Goal: Task Accomplishment & Management: Complete application form

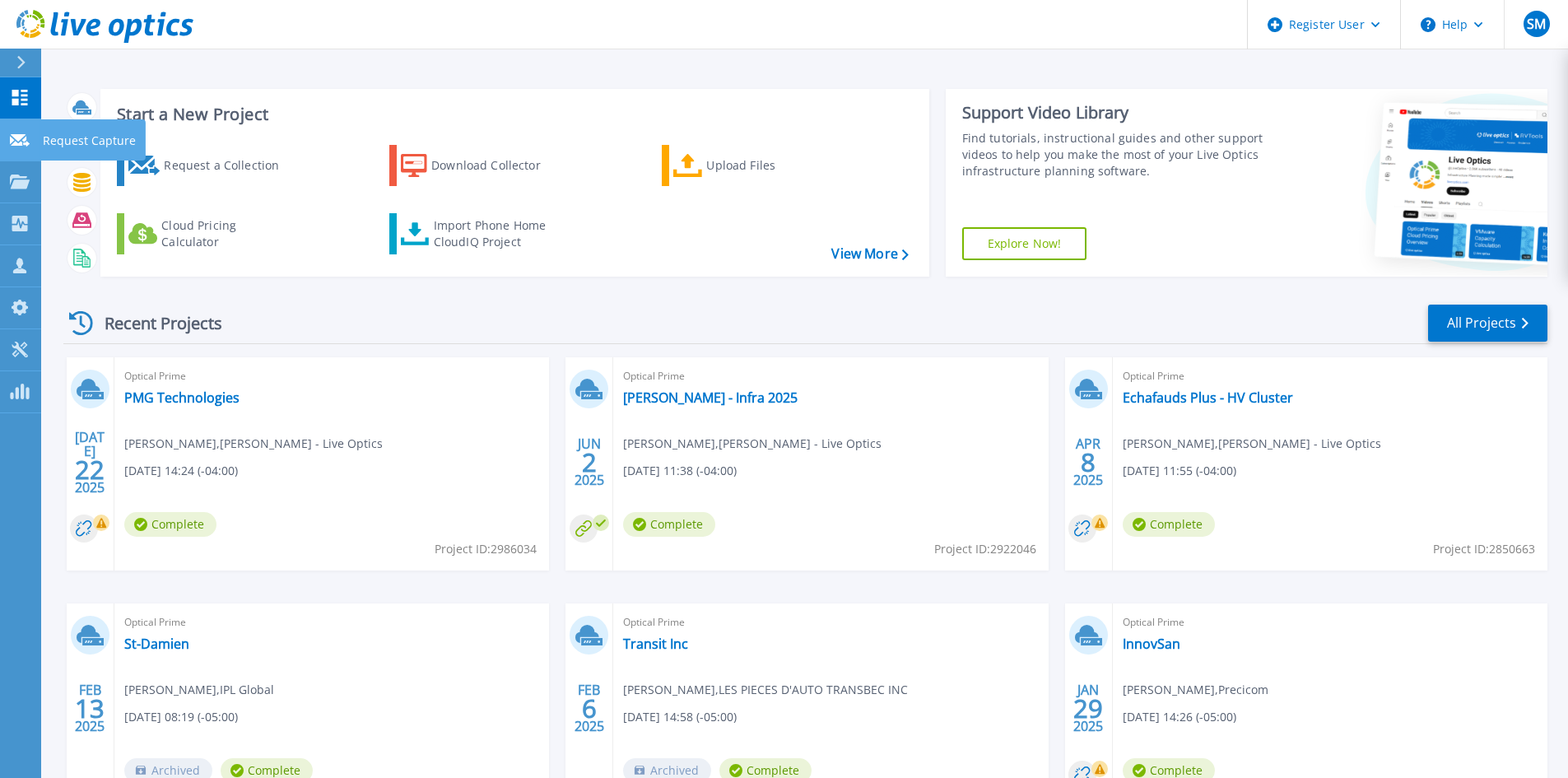
click at [14, 145] on icon at bounding box center [20, 140] width 20 height 12
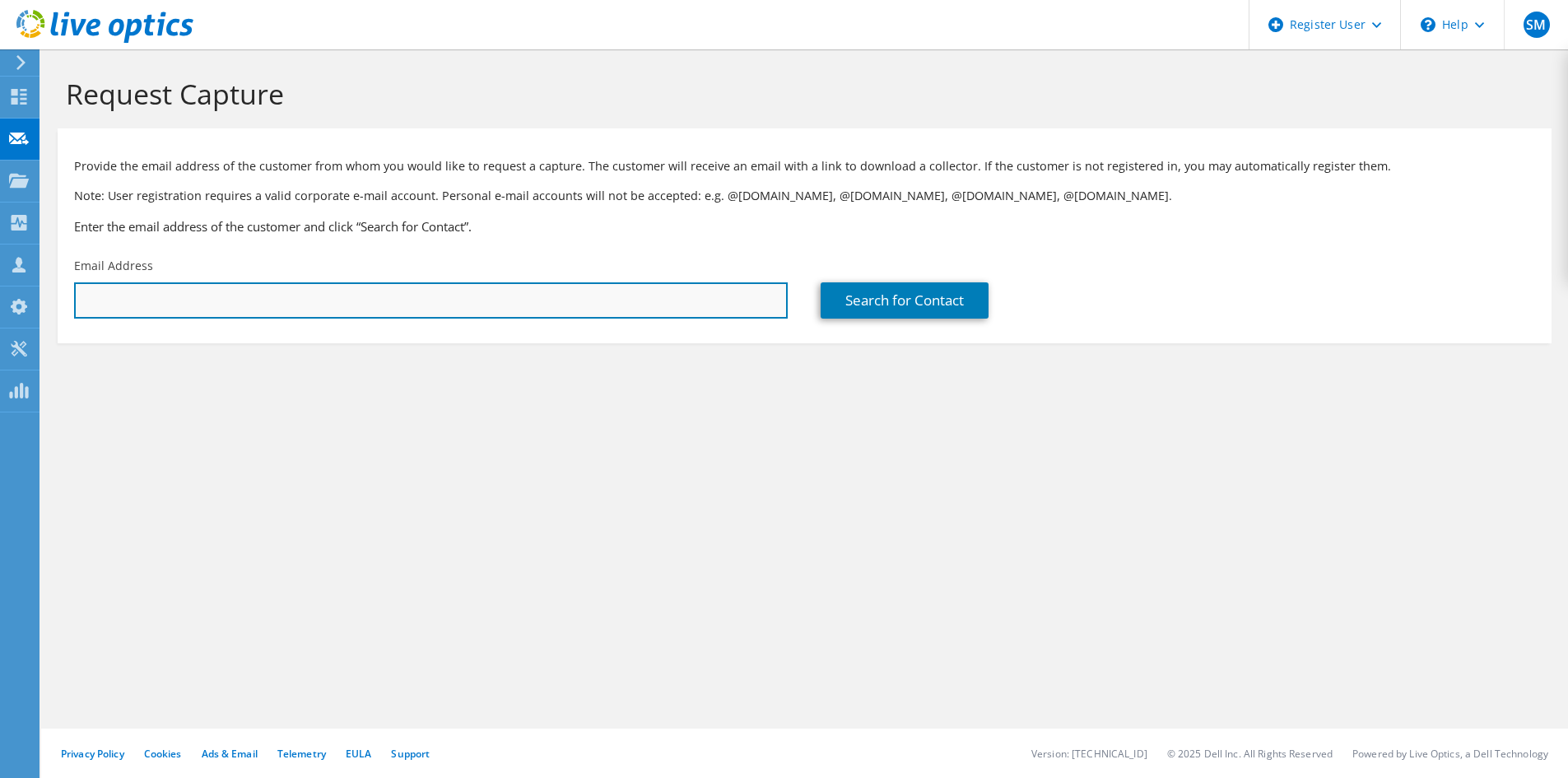
click at [208, 305] on input "text" at bounding box center [431, 300] width 714 height 37
paste input "jason.zhao@adfastcorp.com"
type input "jason.zhao@adfastcorp.com"
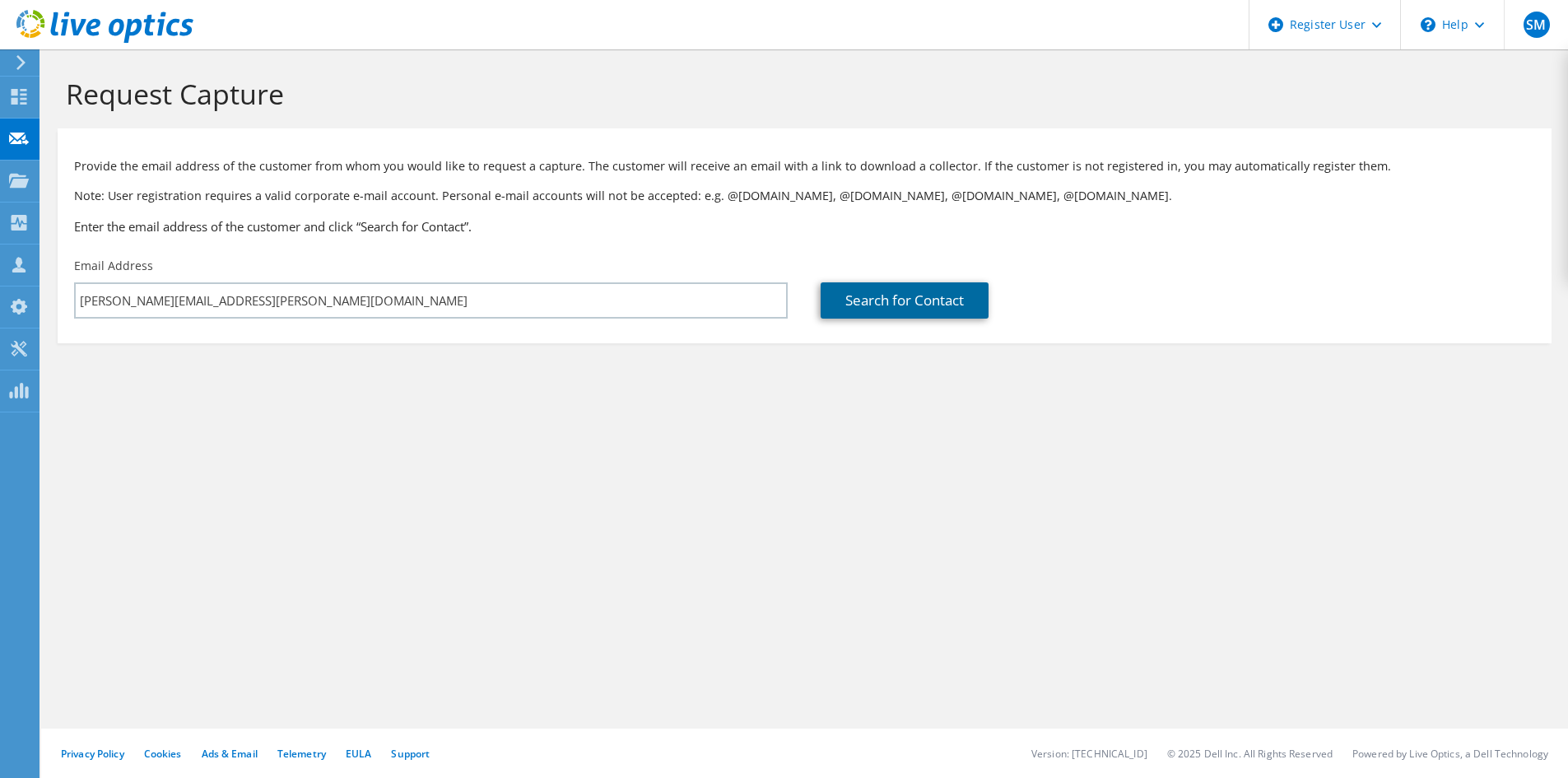
click at [929, 305] on link "Search for Contact" at bounding box center [905, 300] width 168 height 37
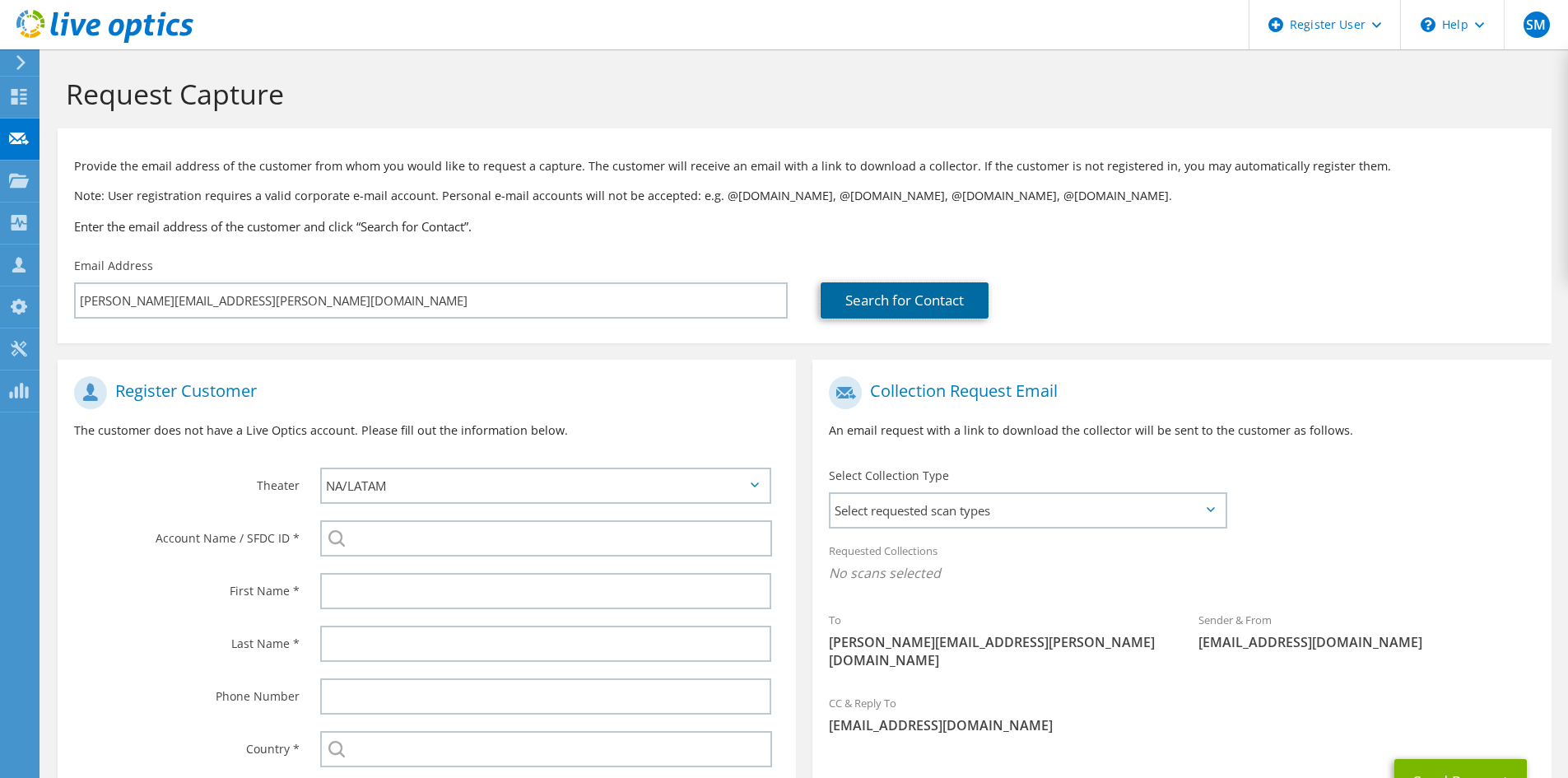
scroll to position [158, 0]
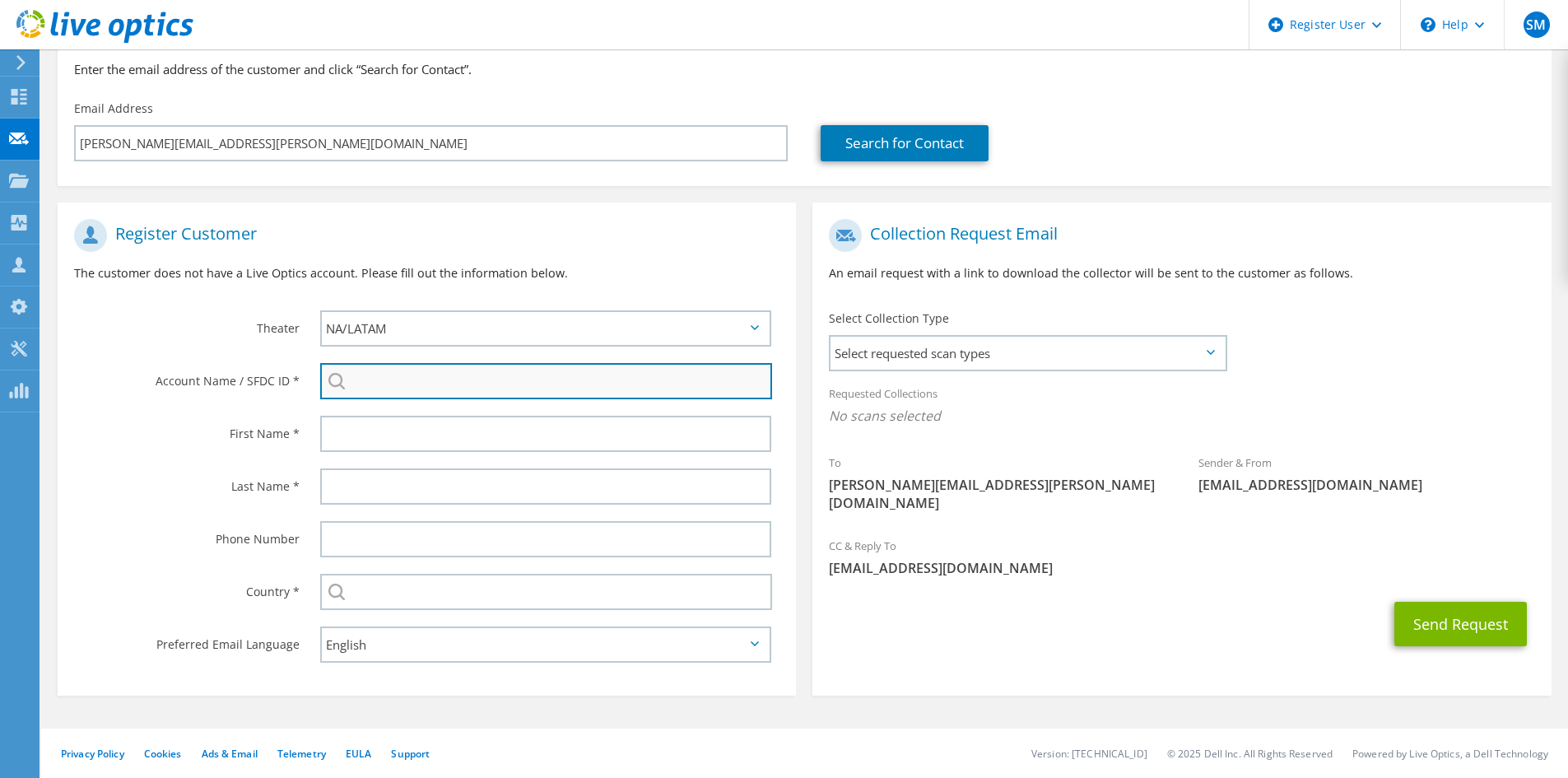
click at [408, 391] on input "search" at bounding box center [546, 381] width 452 height 37
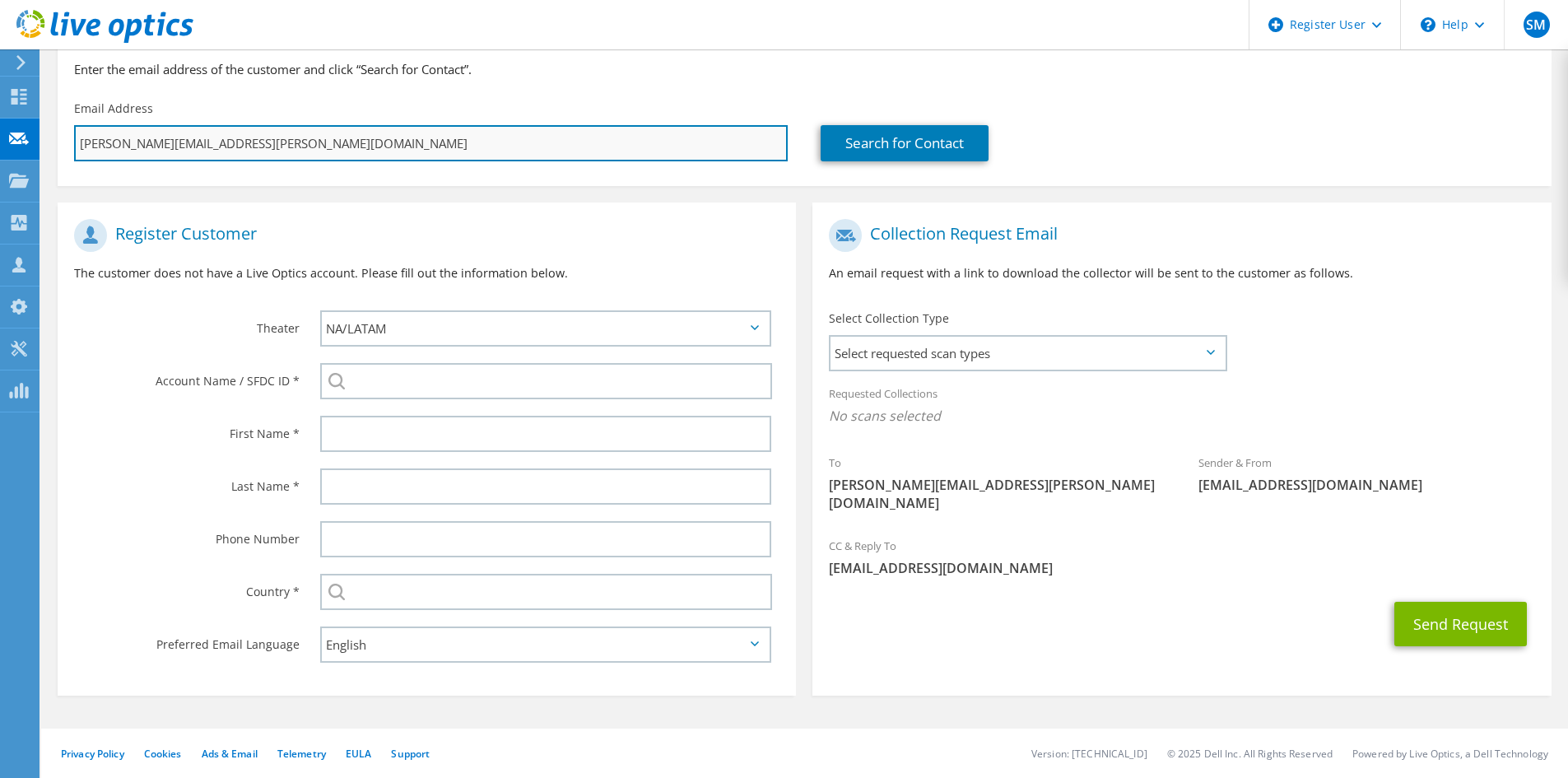
click at [181, 146] on input "jason.zhao@adfastcorp.com" at bounding box center [431, 143] width 714 height 37
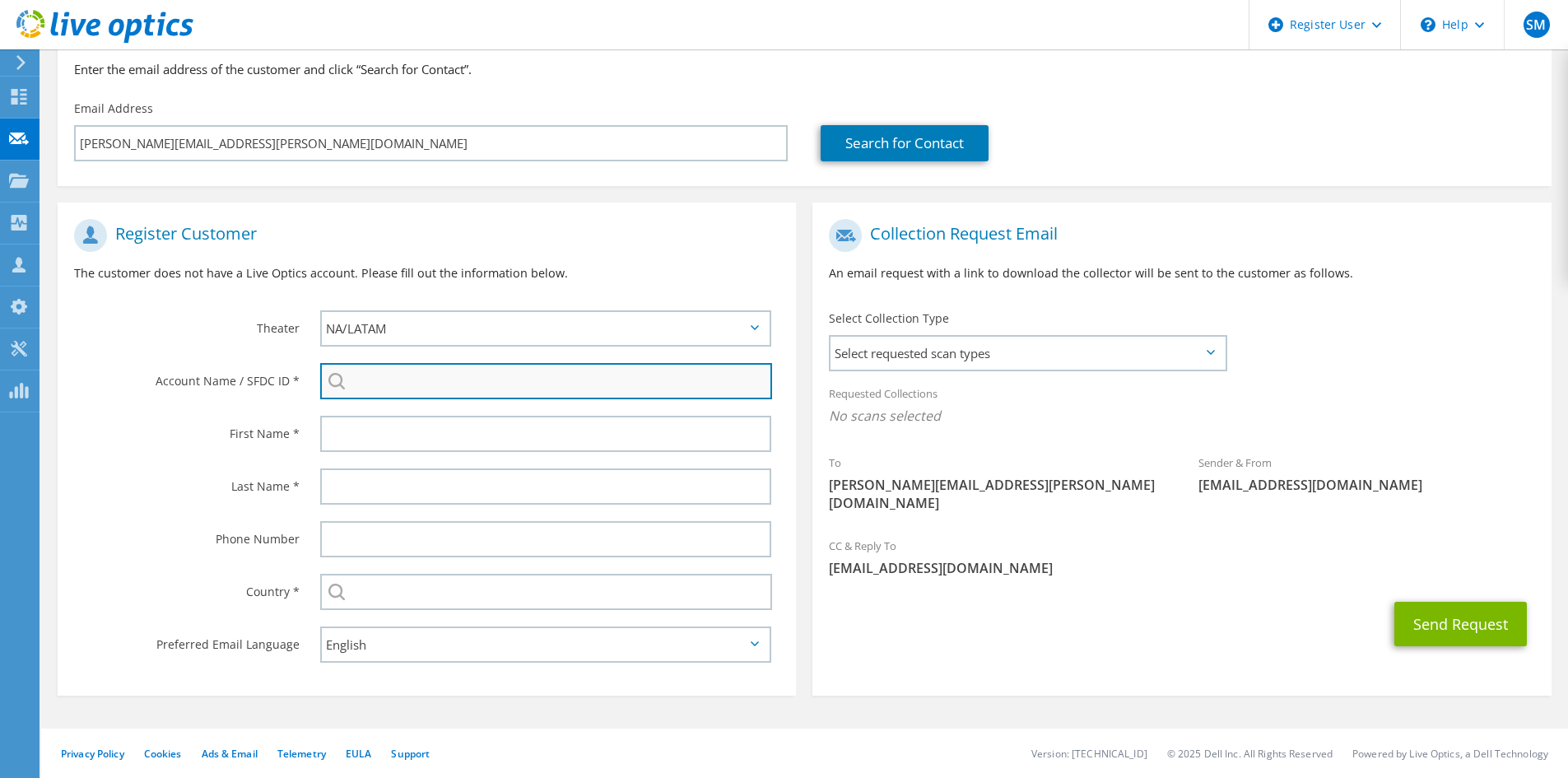
click at [358, 375] on input "search" at bounding box center [546, 381] width 452 height 37
paste input "Adfast Canada Inc"
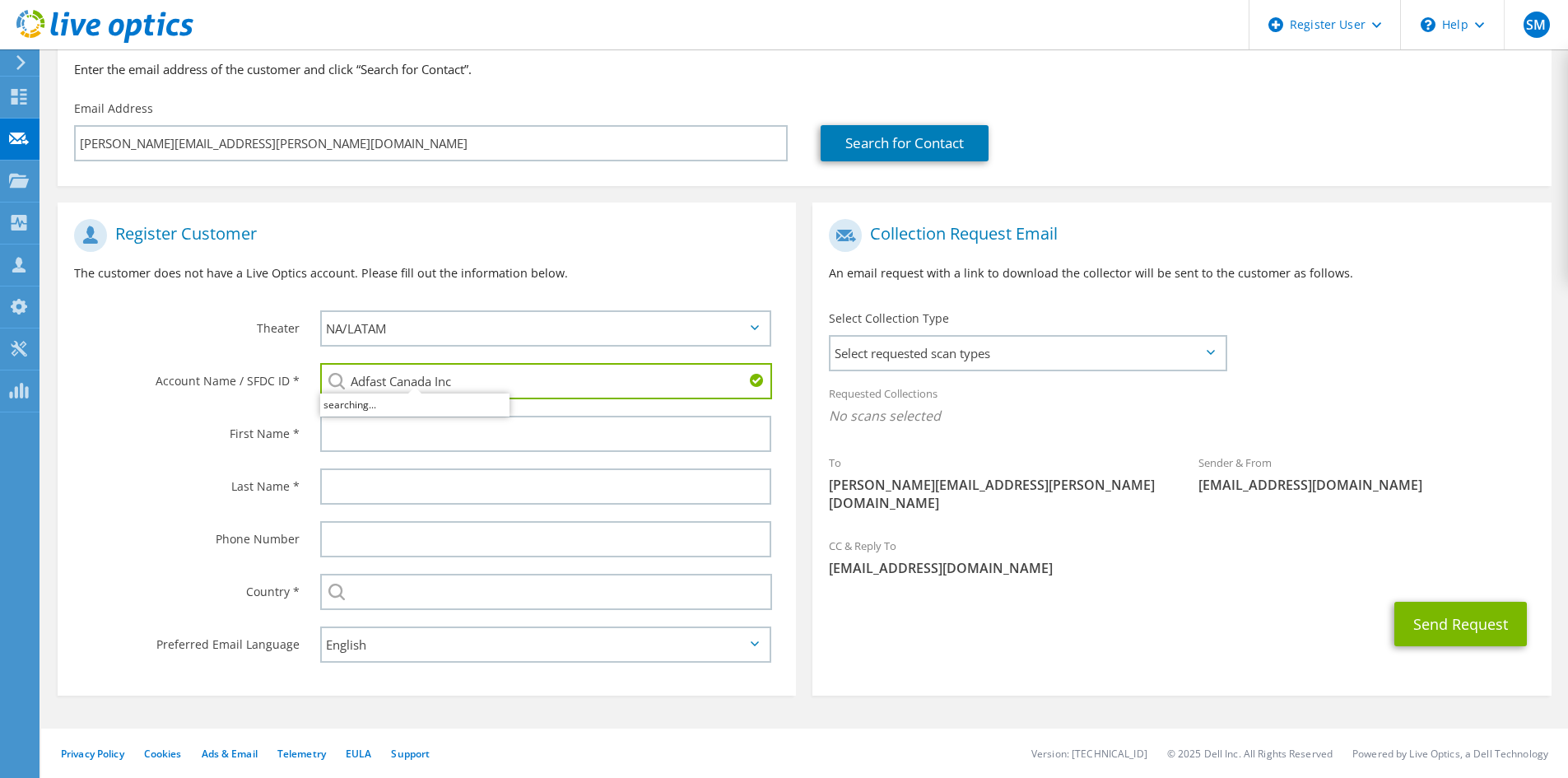
type input "Adfast Canada Inc"
click at [781, 420] on div at bounding box center [550, 434] width 493 height 53
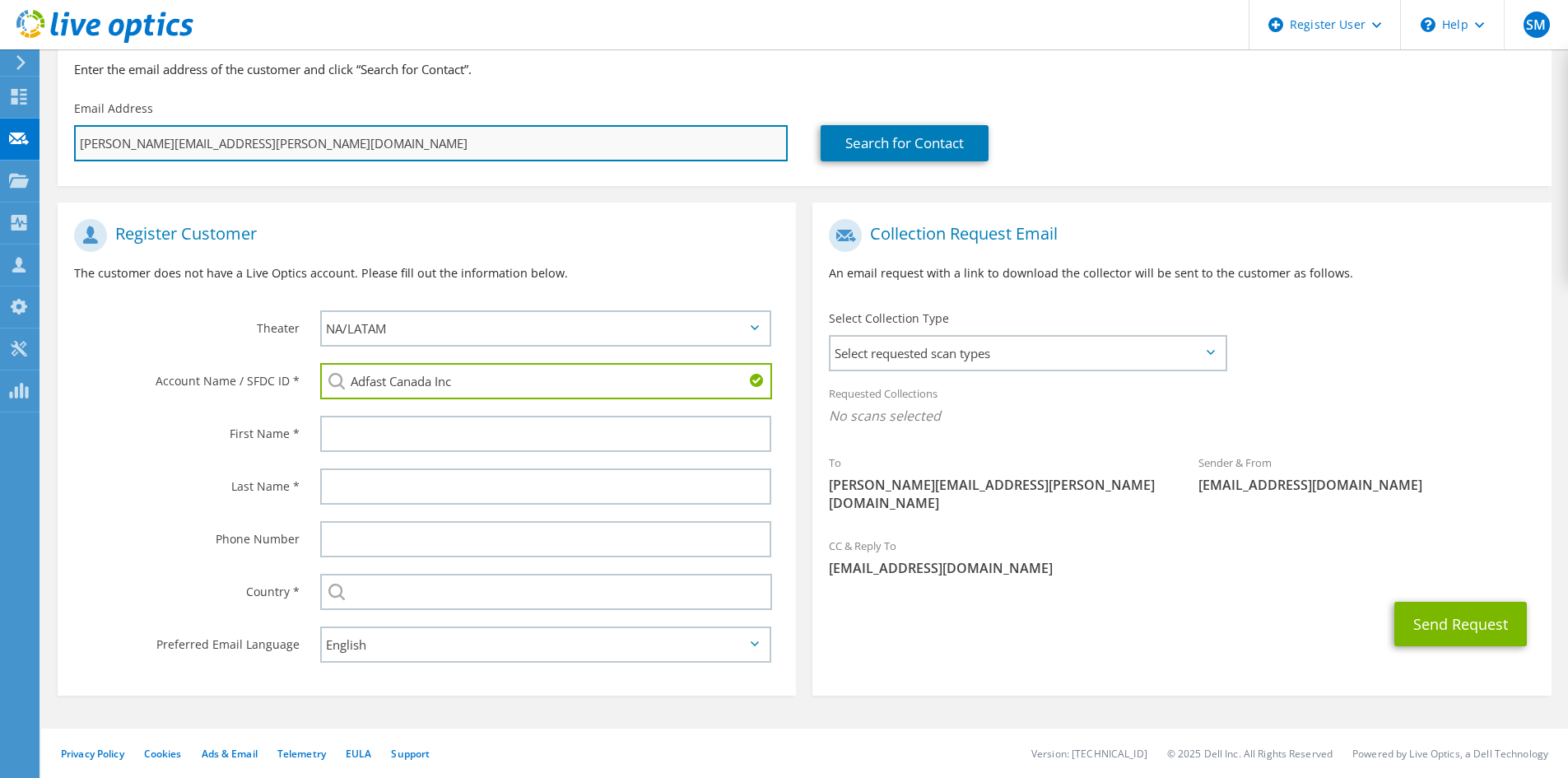
click at [90, 145] on input "jason.zhao@adfastcorp.com" at bounding box center [431, 143] width 714 height 37
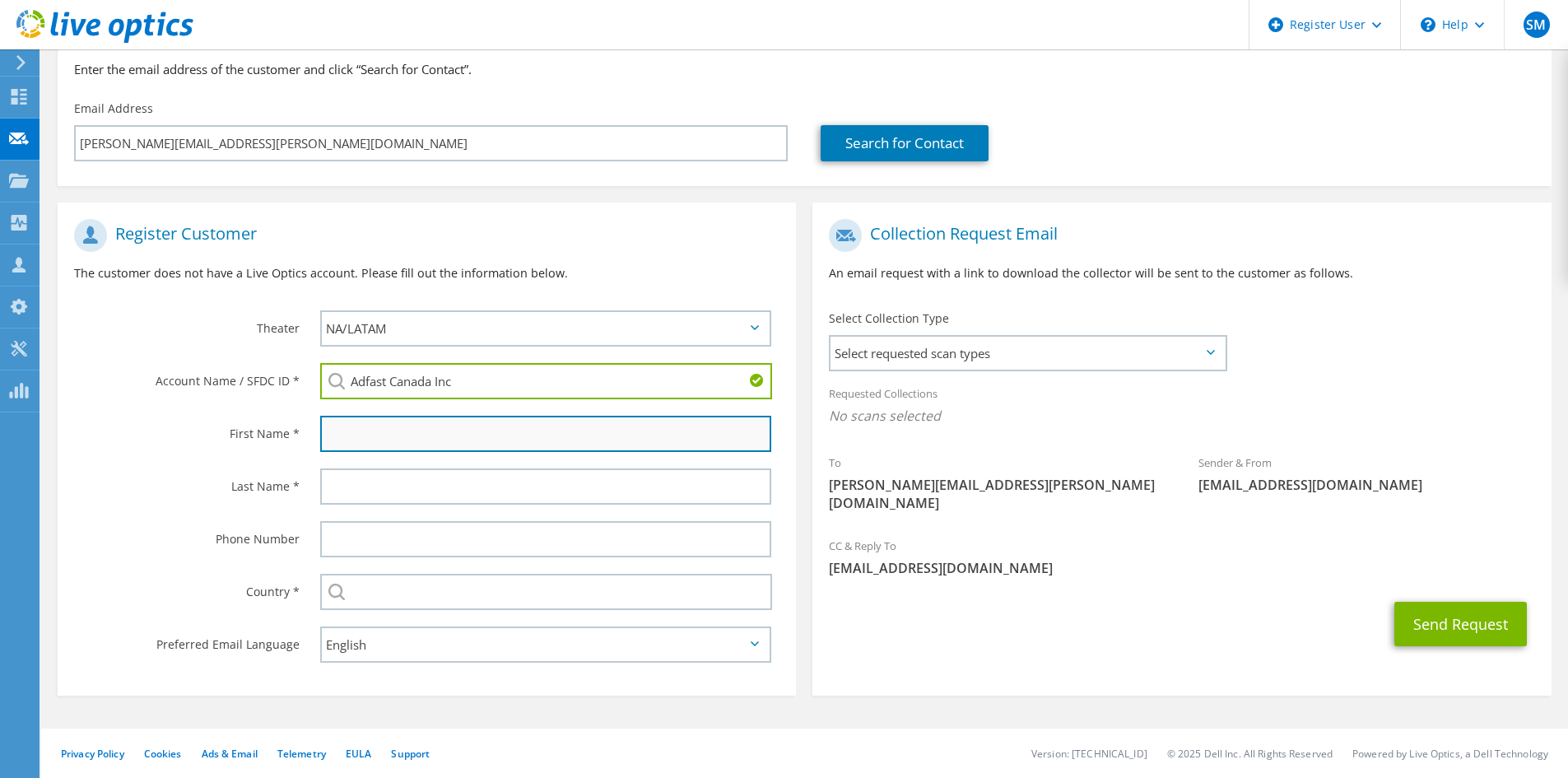
click at [407, 452] on input "text" at bounding box center [545, 434] width 451 height 37
paste input "jason"
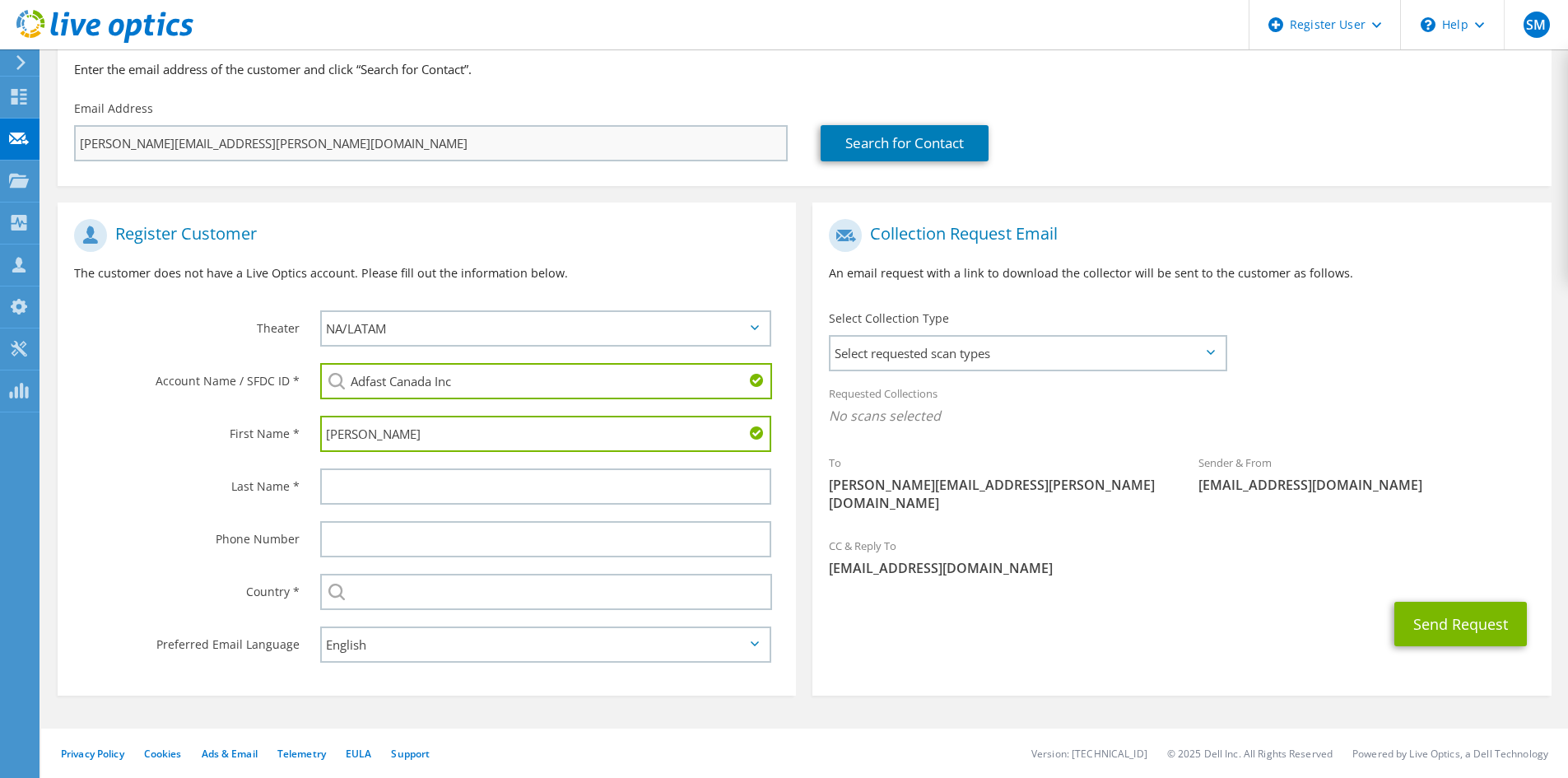
type input "jason"
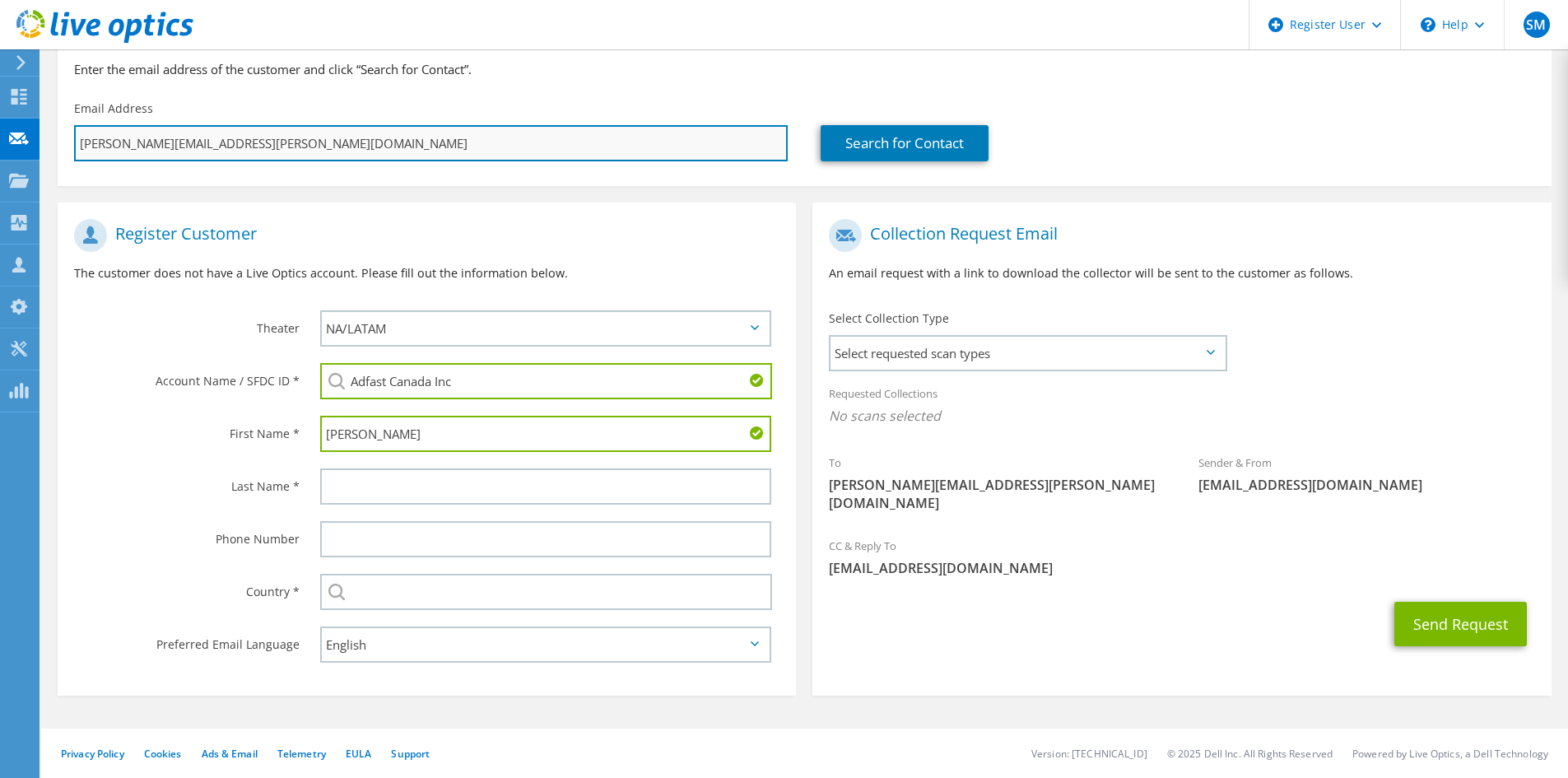
click at [121, 151] on input "jason.zhao@adfastcorp.com" at bounding box center [431, 143] width 714 height 37
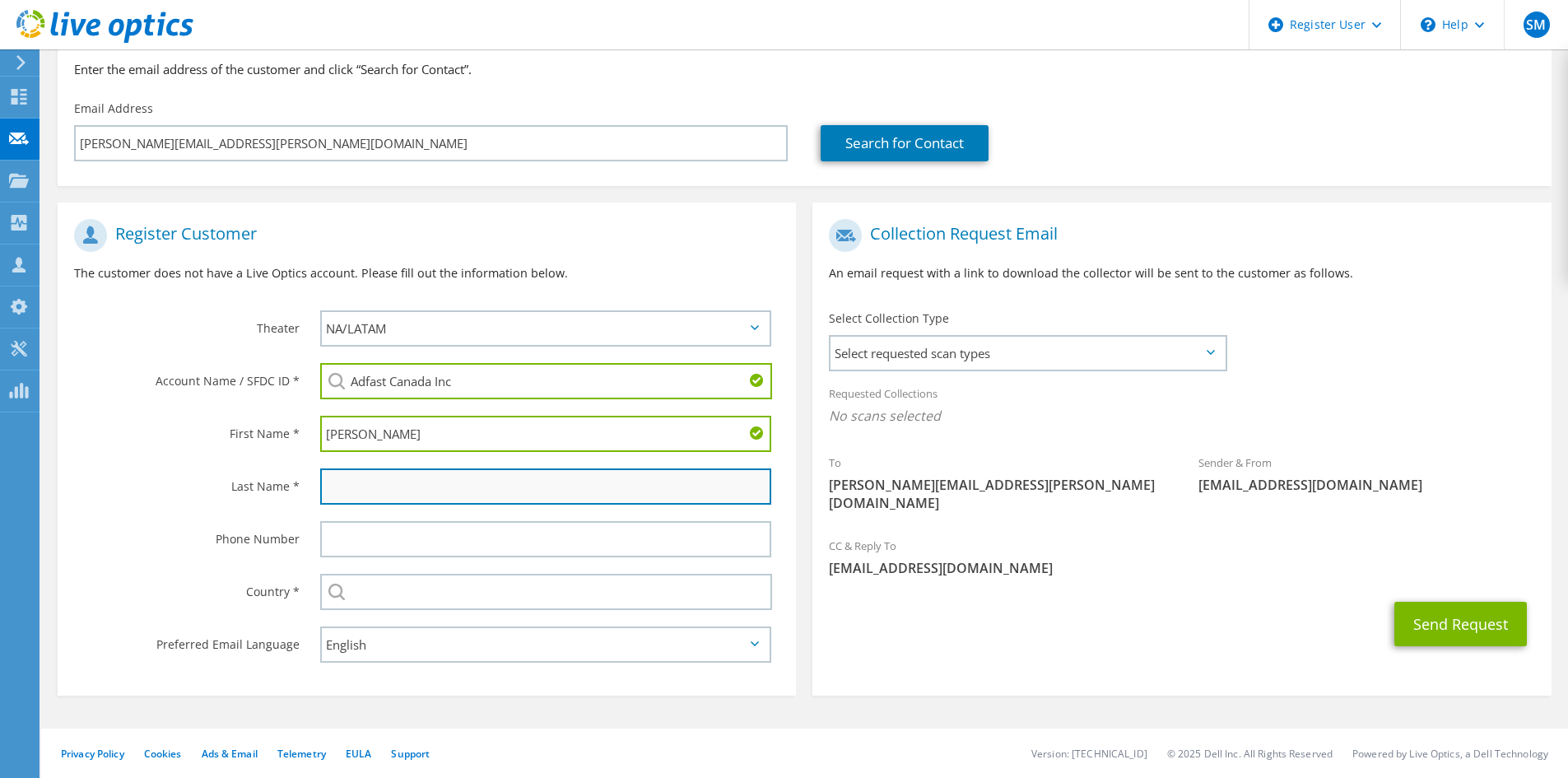
click at [353, 493] on input "text" at bounding box center [545, 486] width 451 height 37
paste input "zhao"
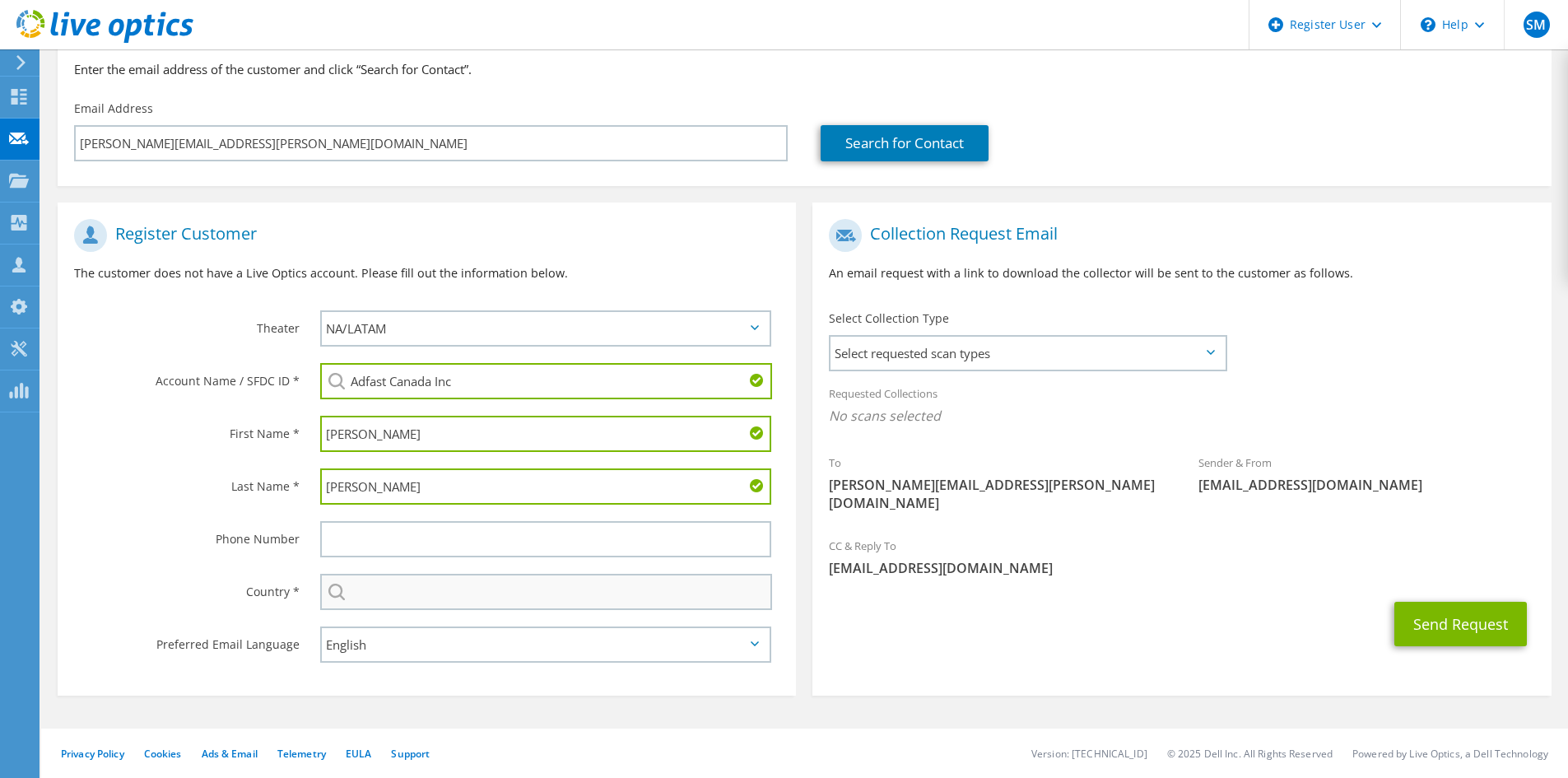
type input "zhao"
click at [386, 587] on input "text" at bounding box center [546, 591] width 452 height 37
type input "Canada"
type input "6476793035"
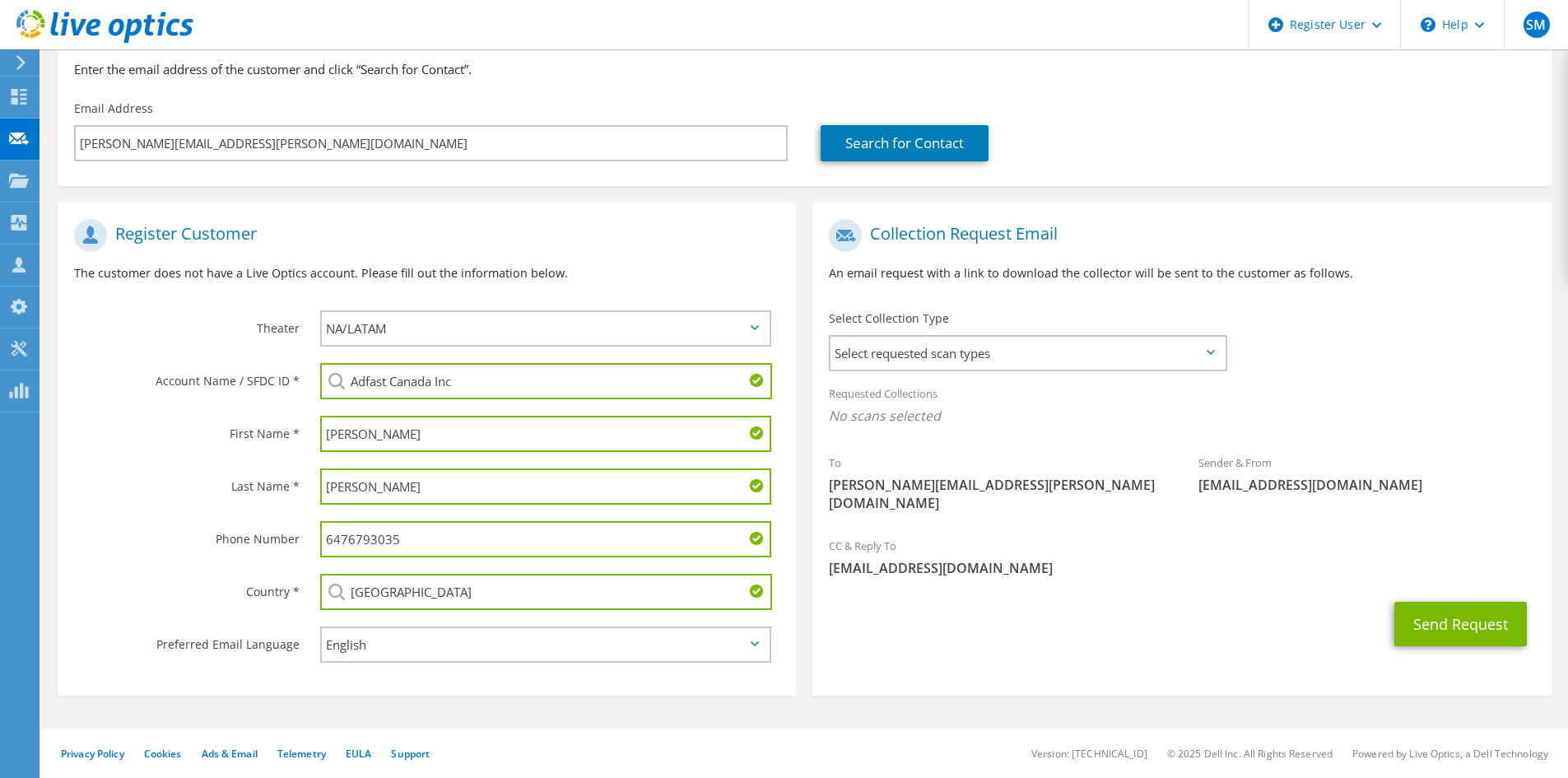
drag, startPoint x: 423, startPoint y: 545, endPoint x: 198, endPoint y: 524, distance: 226.0
click at [198, 524] on div "Phone Number 6476793035" at bounding box center [426, 540] width 738 height 53
click at [1019, 362] on span "Select requested scan types" at bounding box center [1028, 353] width 394 height 33
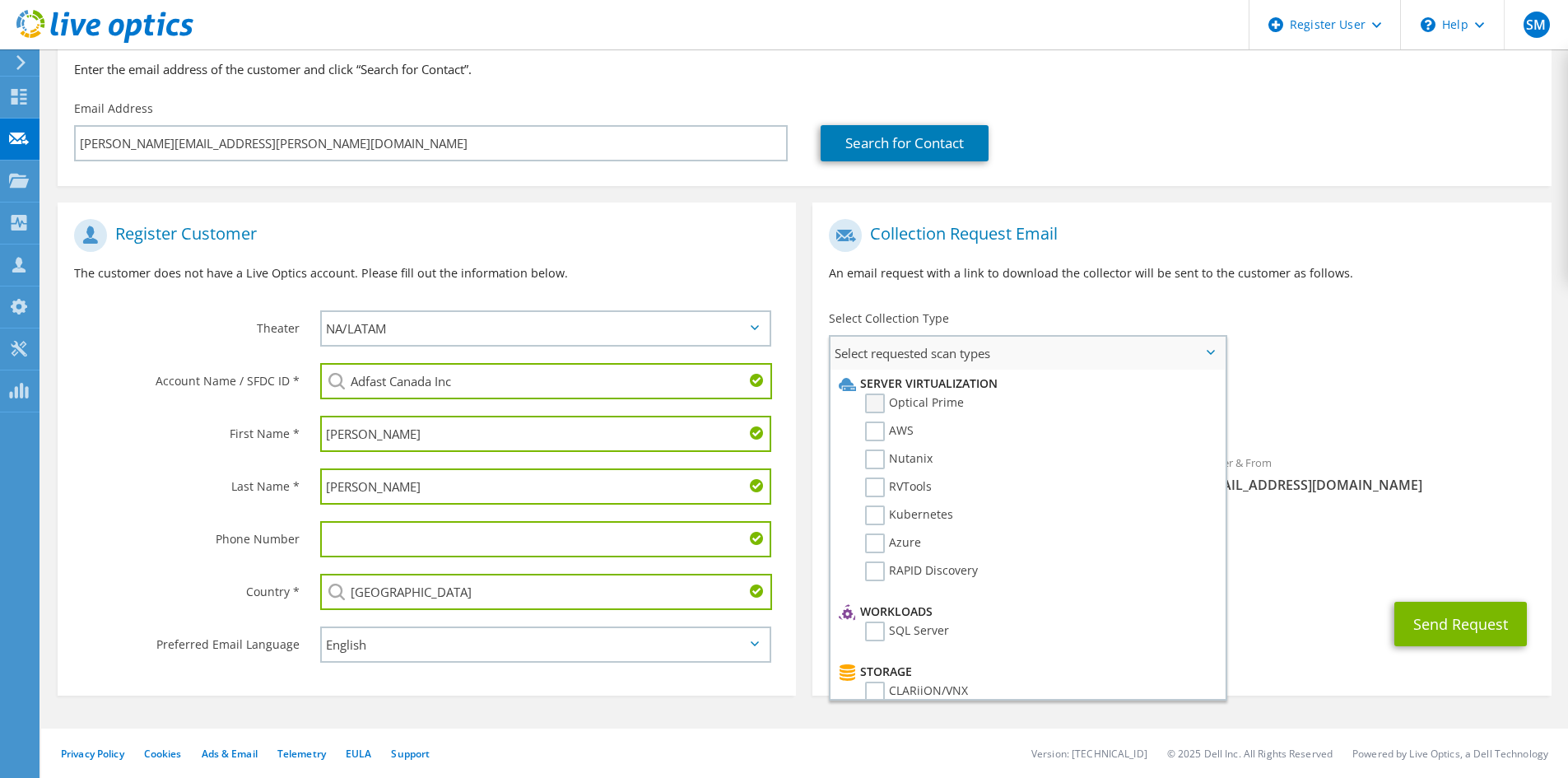
click at [913, 402] on label "Optical Prime" at bounding box center [914, 403] width 99 height 20
click at [0, 0] on input "Optical Prime" at bounding box center [0, 0] width 0 height 0
click at [1302, 400] on div "Requested Collections No scans selected Optical Prime" at bounding box center [1181, 409] width 738 height 66
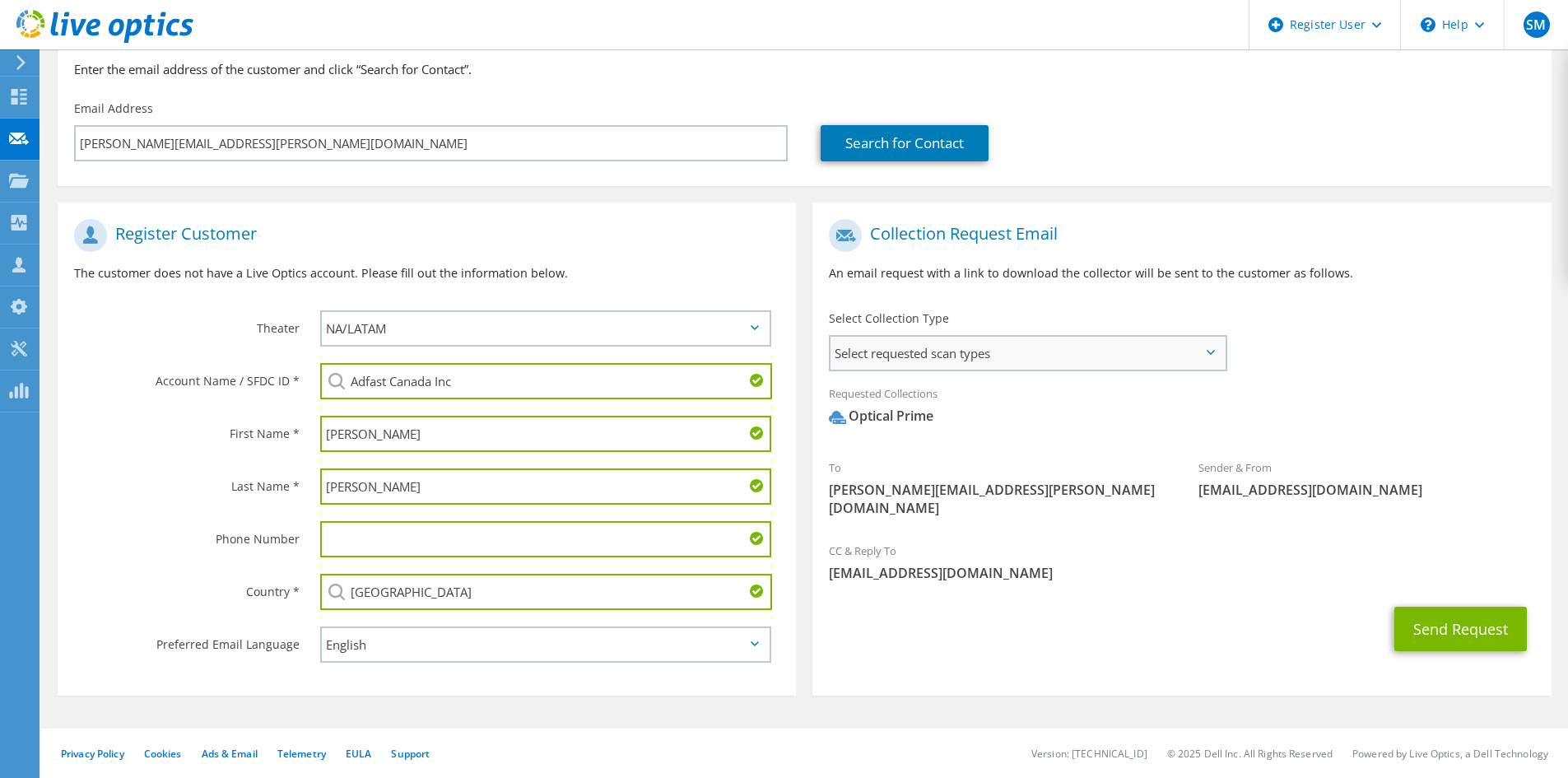
click at [937, 365] on span "Select requested scan types" at bounding box center [1028, 353] width 394 height 33
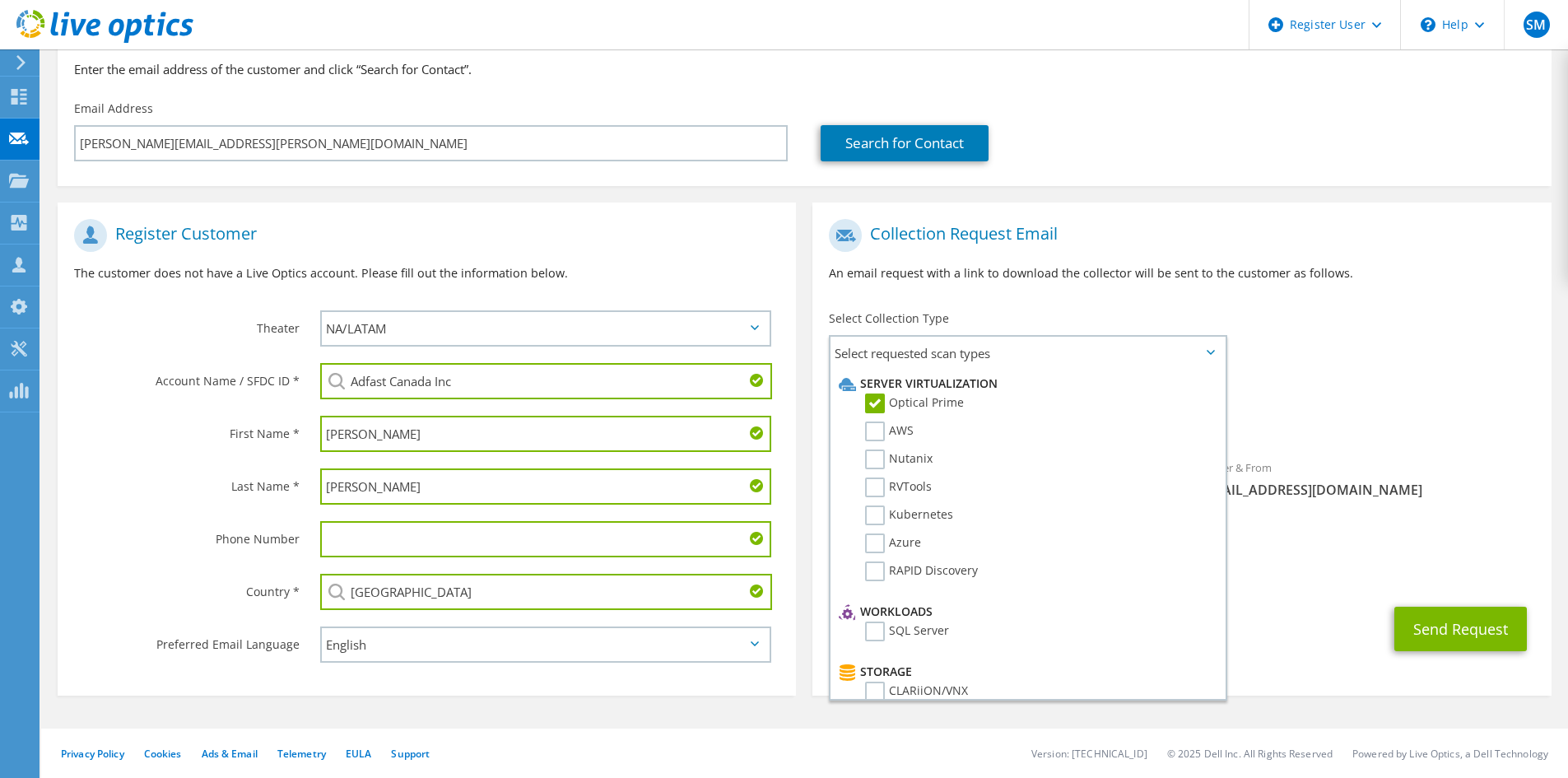
click at [1409, 341] on div "To jason.zhao@adfastcorp.com Sender & From liveoptics@liveoptics.com" at bounding box center [1181, 373] width 738 height 323
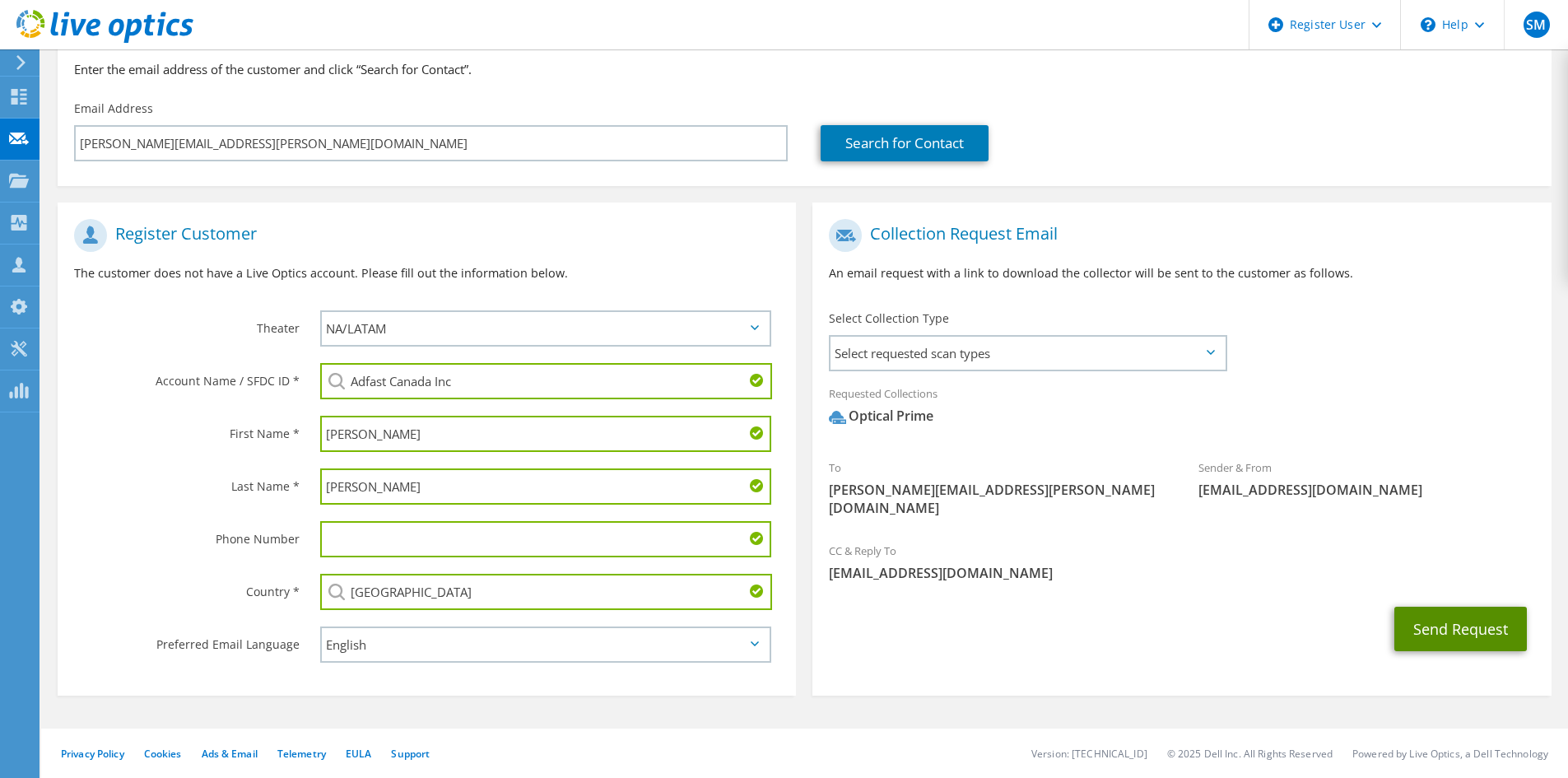
click at [1465, 607] on button "Send Request" at bounding box center [1460, 629] width 132 height 44
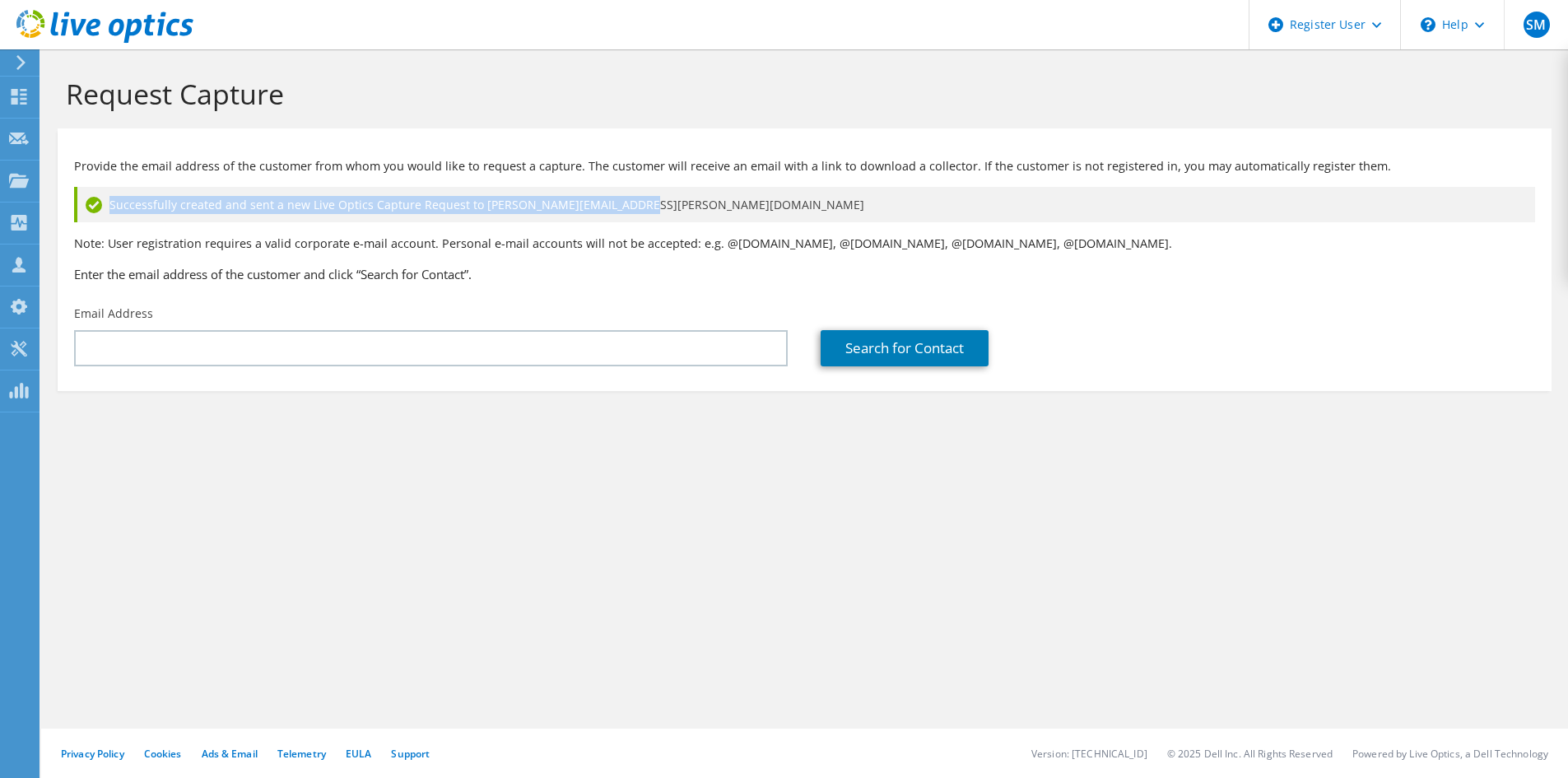
drag, startPoint x: 661, startPoint y: 204, endPoint x: 123, endPoint y: 188, distance: 538.2
click at [120, 185] on div "Provide the email address of the customer from whom you would like to request a…" at bounding box center [804, 217] width 1494 height 160
